Goal: Navigation & Orientation: Find specific page/section

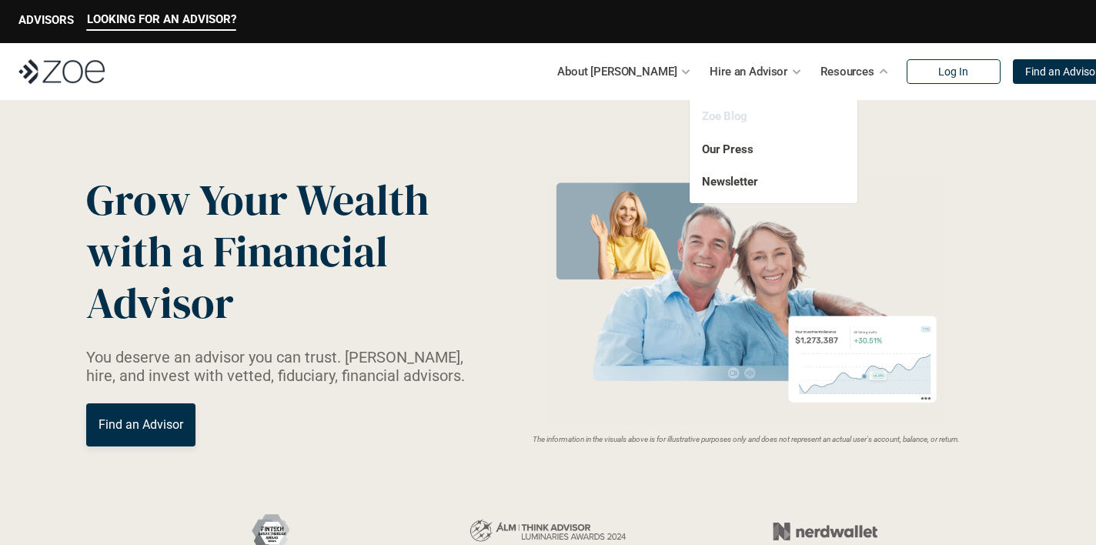
click at [720, 115] on link "Zoe Blog" at bounding box center [724, 116] width 45 height 14
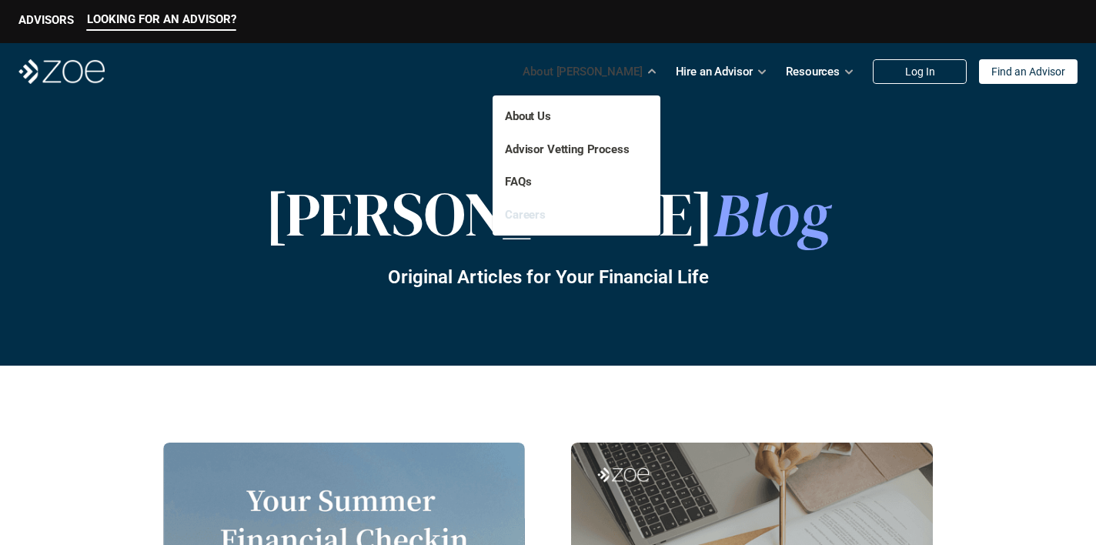
click at [532, 216] on link "Careers" at bounding box center [525, 215] width 41 height 14
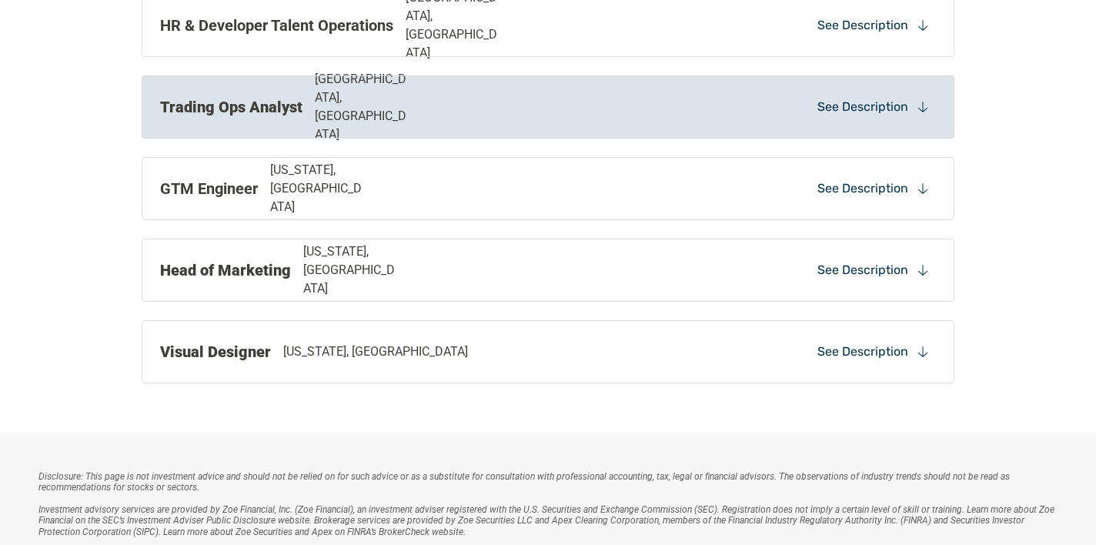
scroll to position [1398, 0]
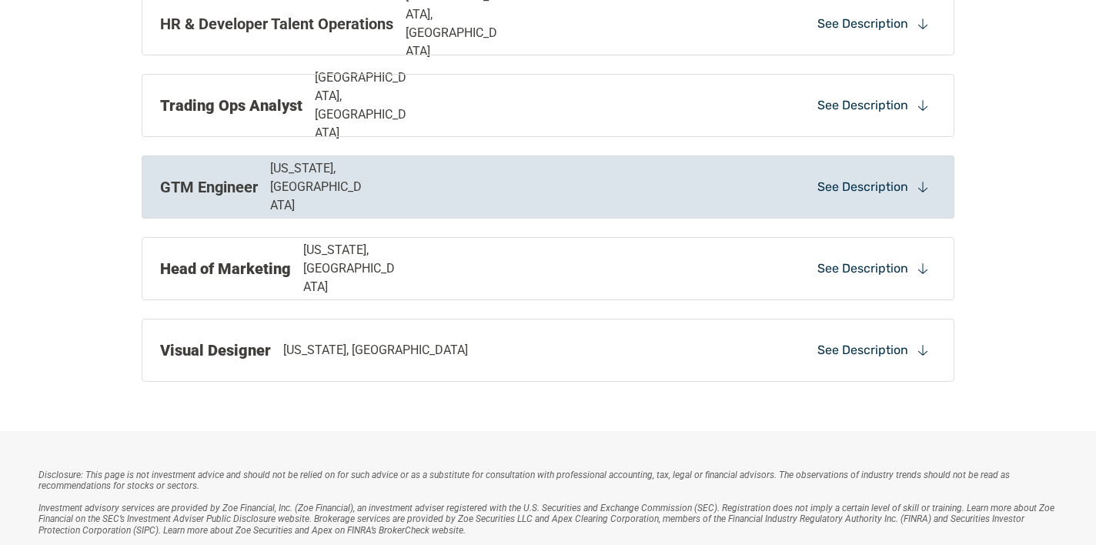
click at [897, 190] on p "See Description" at bounding box center [862, 187] width 91 height 17
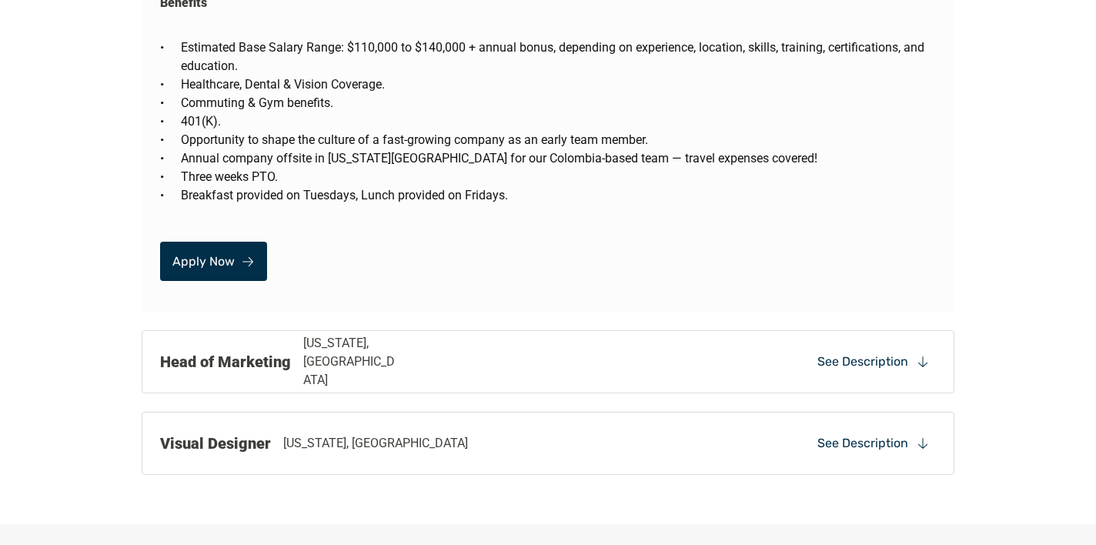
scroll to position [2882, 0]
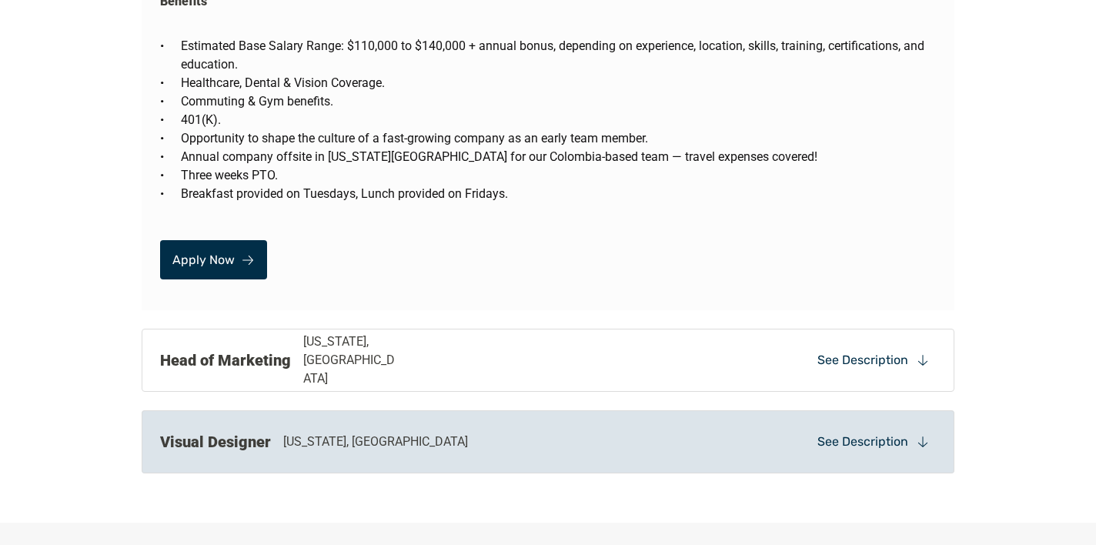
click at [822, 433] on p "See Description" at bounding box center [862, 441] width 91 height 17
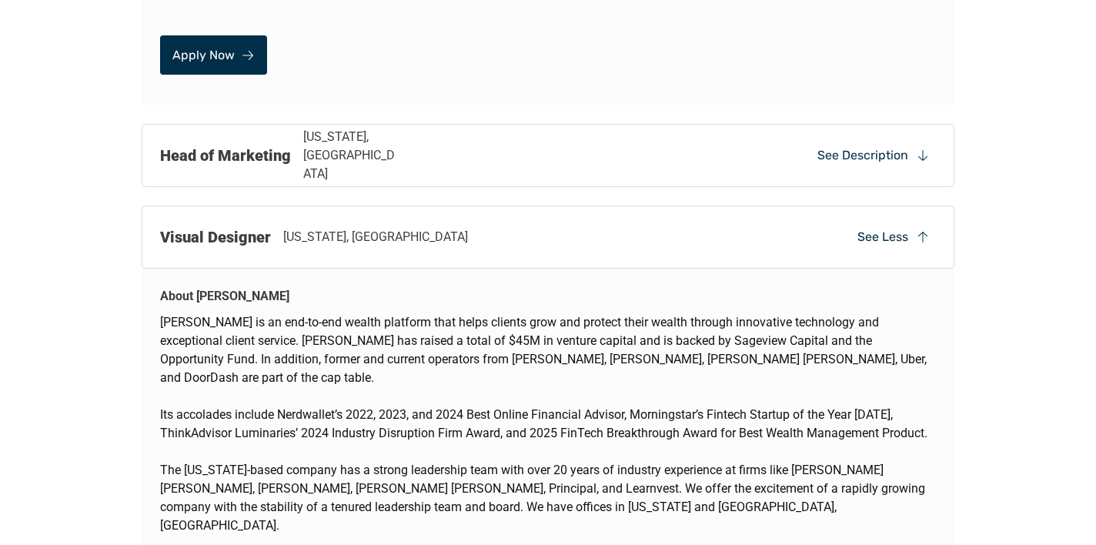
scroll to position [3061, 0]
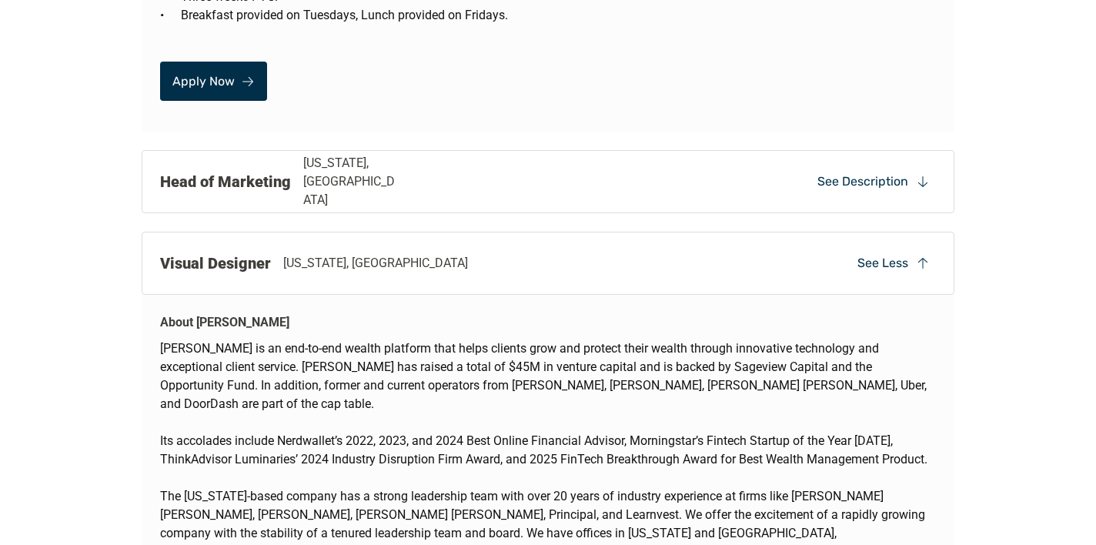
click at [802, 239] on div "Visual Designer [US_STATE], [GEOGRAPHIC_DATA] See Less" at bounding box center [548, 263] width 813 height 63
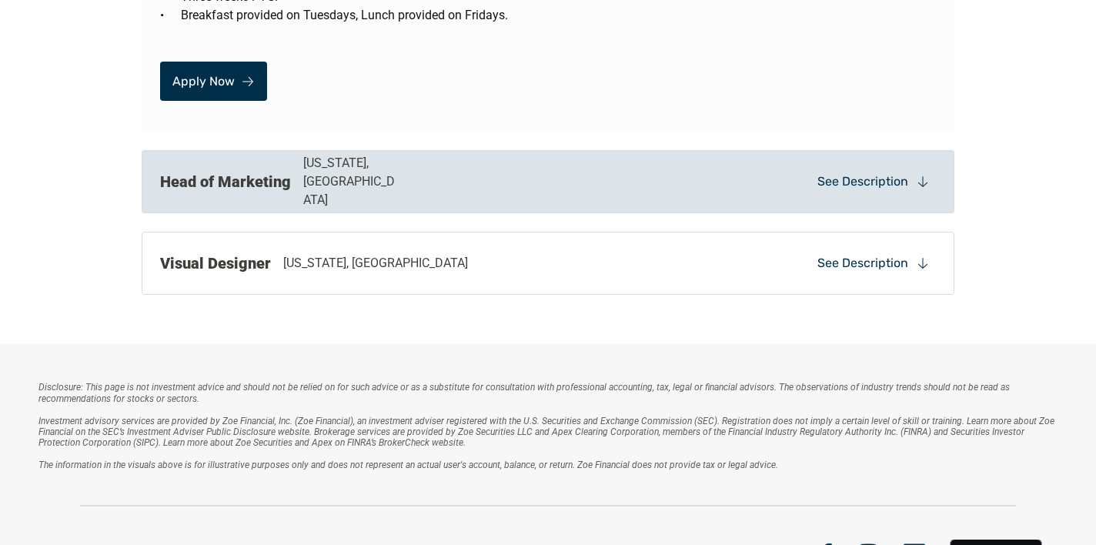
click at [743, 172] on div "Head of Marketing [US_STATE], [GEOGRAPHIC_DATA] See Description" at bounding box center [548, 181] width 813 height 63
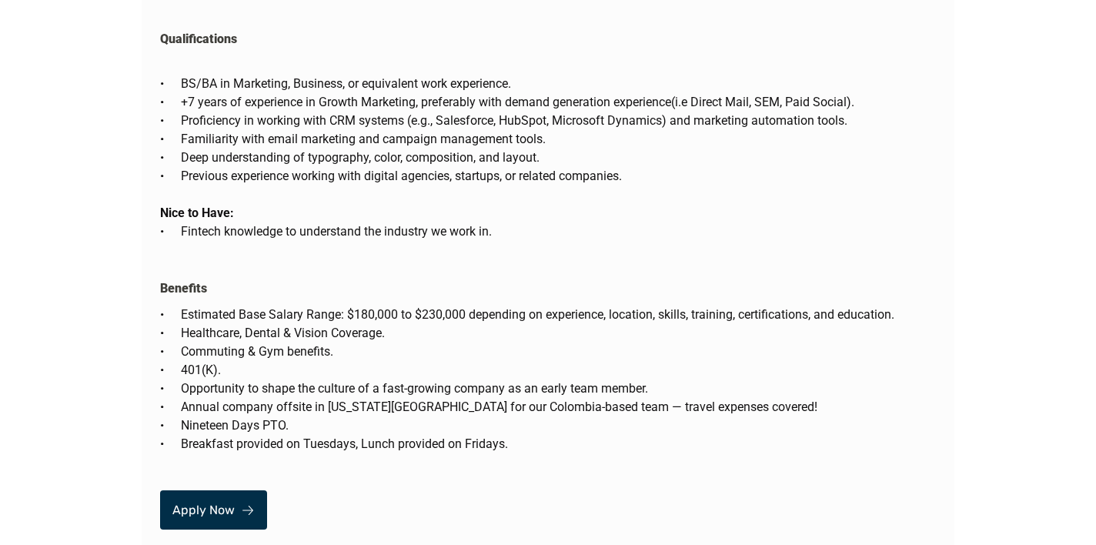
scroll to position [4281, 0]
